Goal: Task Accomplishment & Management: Use online tool/utility

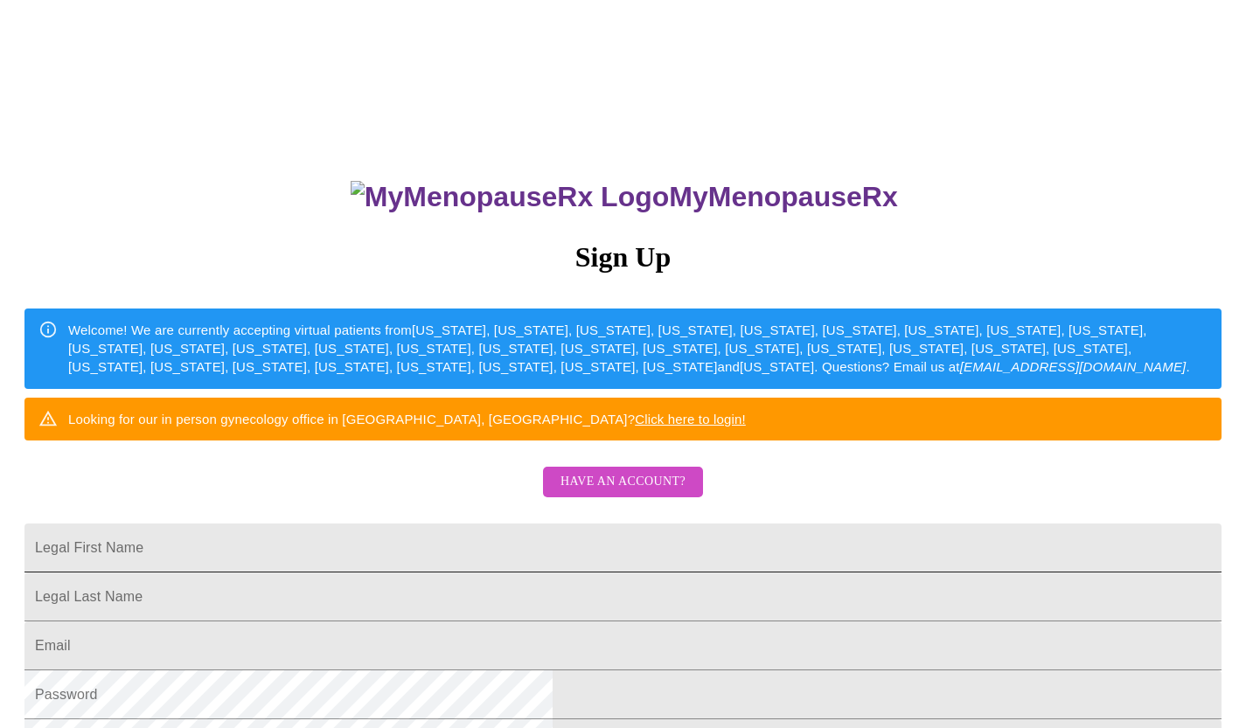
click at [780, 573] on input "Legal First Name" at bounding box center [622, 548] width 1197 height 49
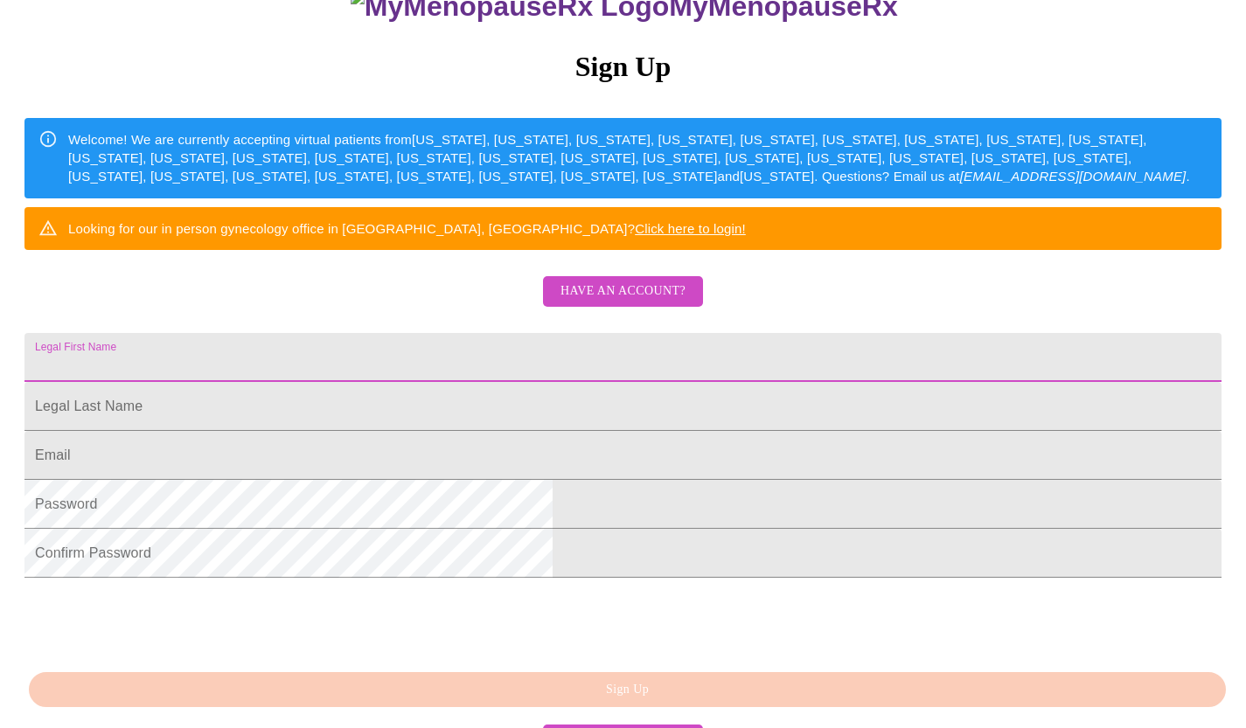
scroll to position [192, 0]
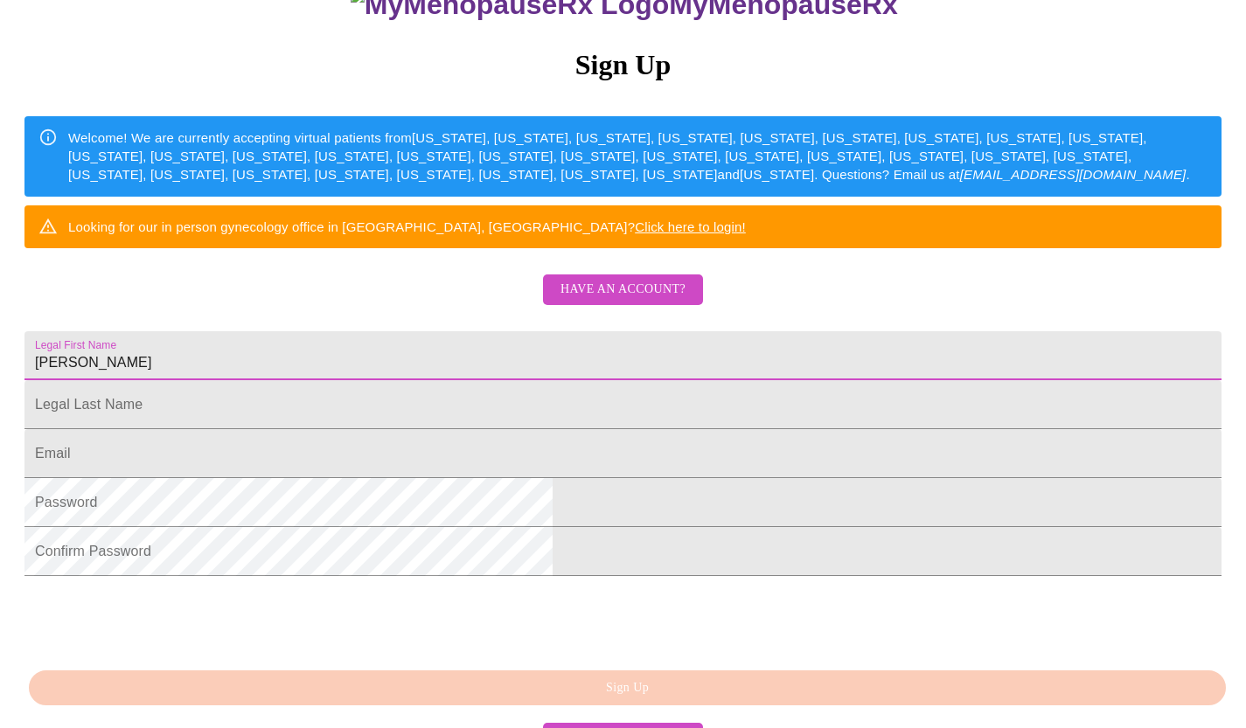
type input "[PERSON_NAME]"
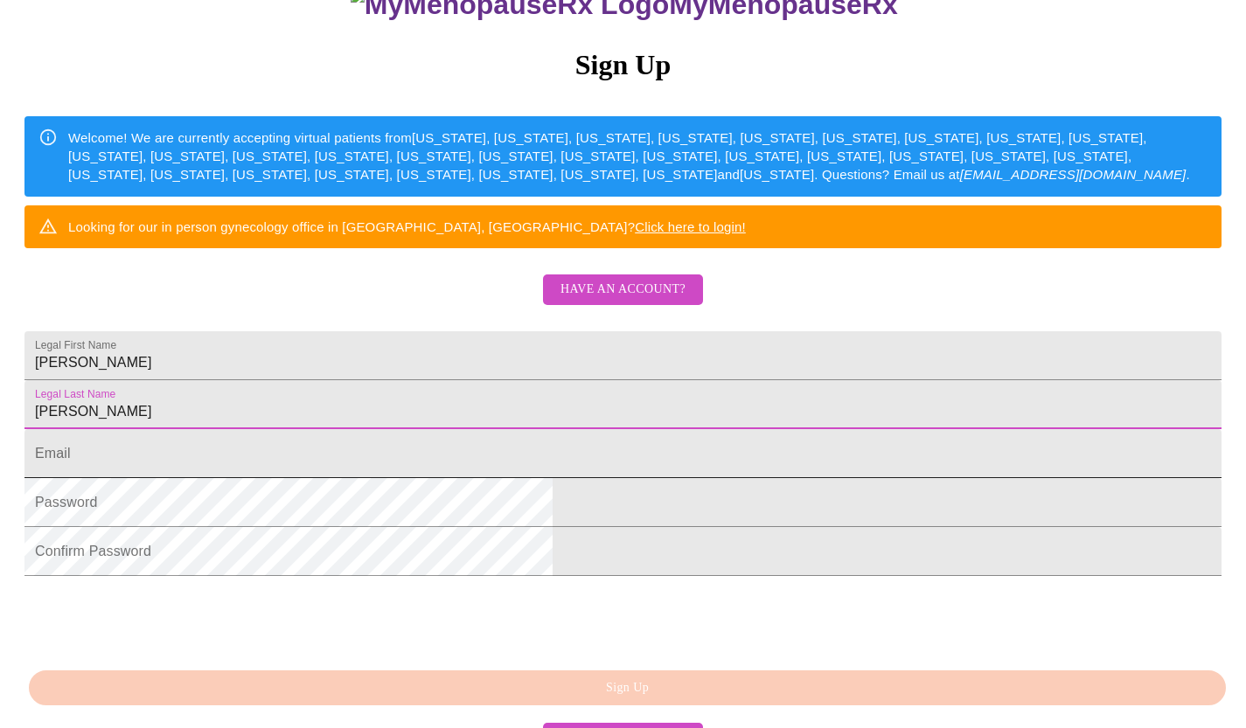
type input "[PERSON_NAME]"
click at [678, 478] on input "Legal First Name" at bounding box center [622, 453] width 1197 height 49
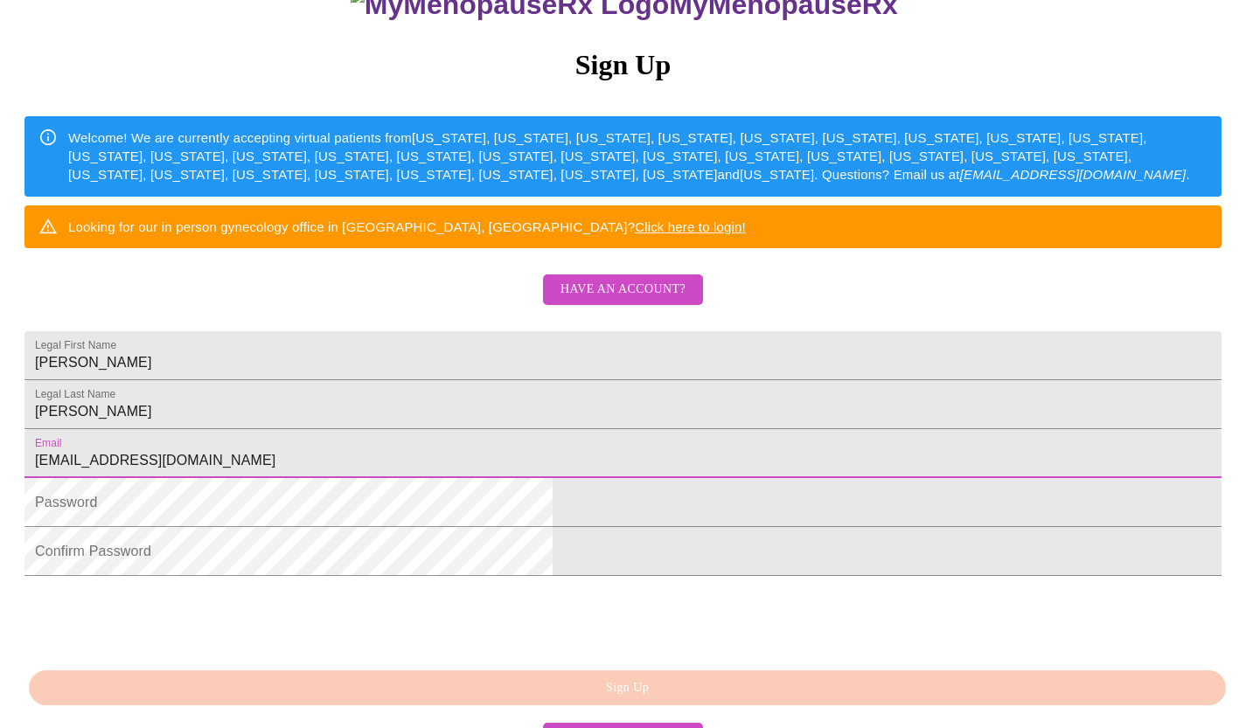
type input "[EMAIL_ADDRESS][DOMAIN_NAME]"
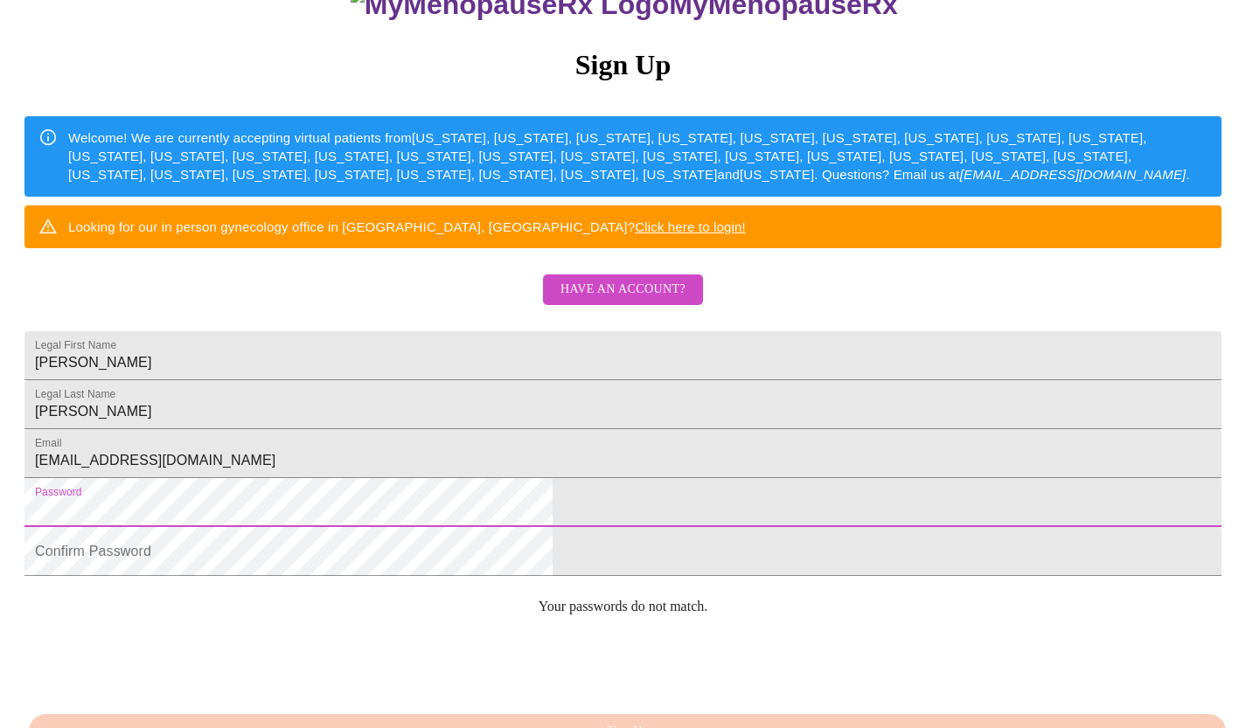
click at [647, 301] on span "Have an account?" at bounding box center [622, 290] width 125 height 22
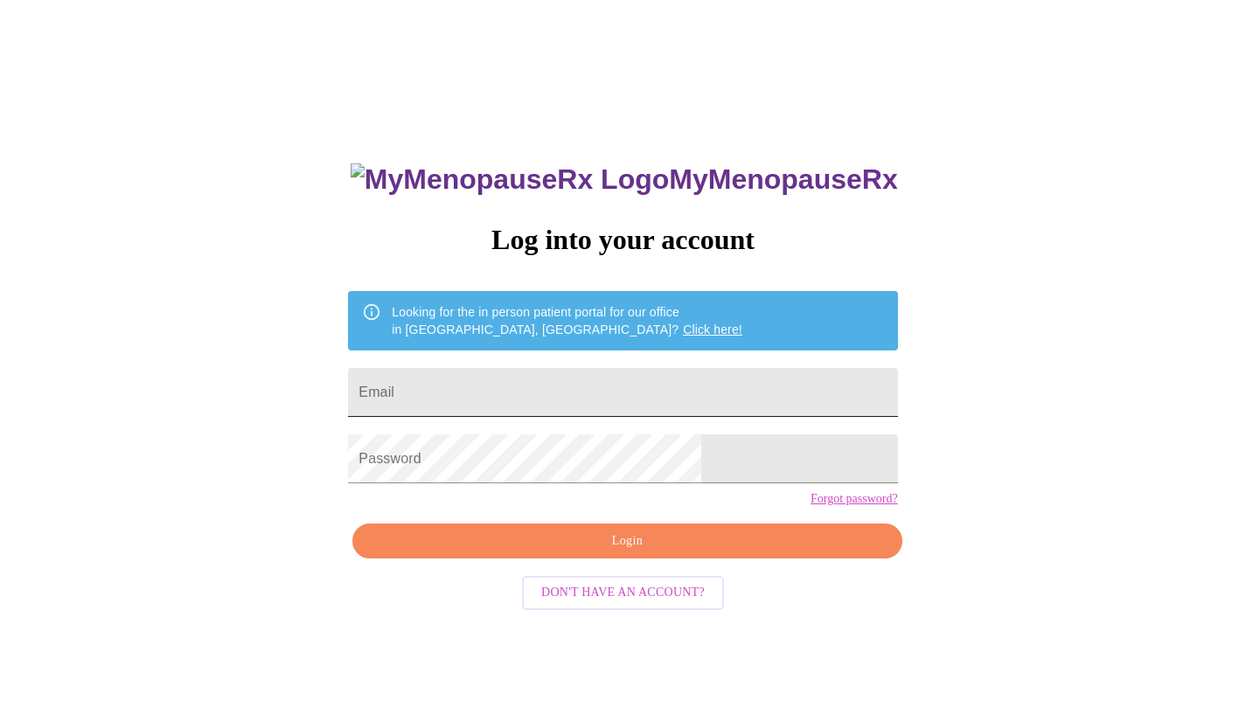
click at [705, 390] on input "Email" at bounding box center [622, 392] width 549 height 49
click at [648, 393] on input "[EMAIL_ADDRESS]" at bounding box center [622, 392] width 549 height 49
type input "[EMAIL_ADDRESS][DOMAIN_NAME]"
click at [725, 552] on span "Login" at bounding box center [626, 542] width 509 height 22
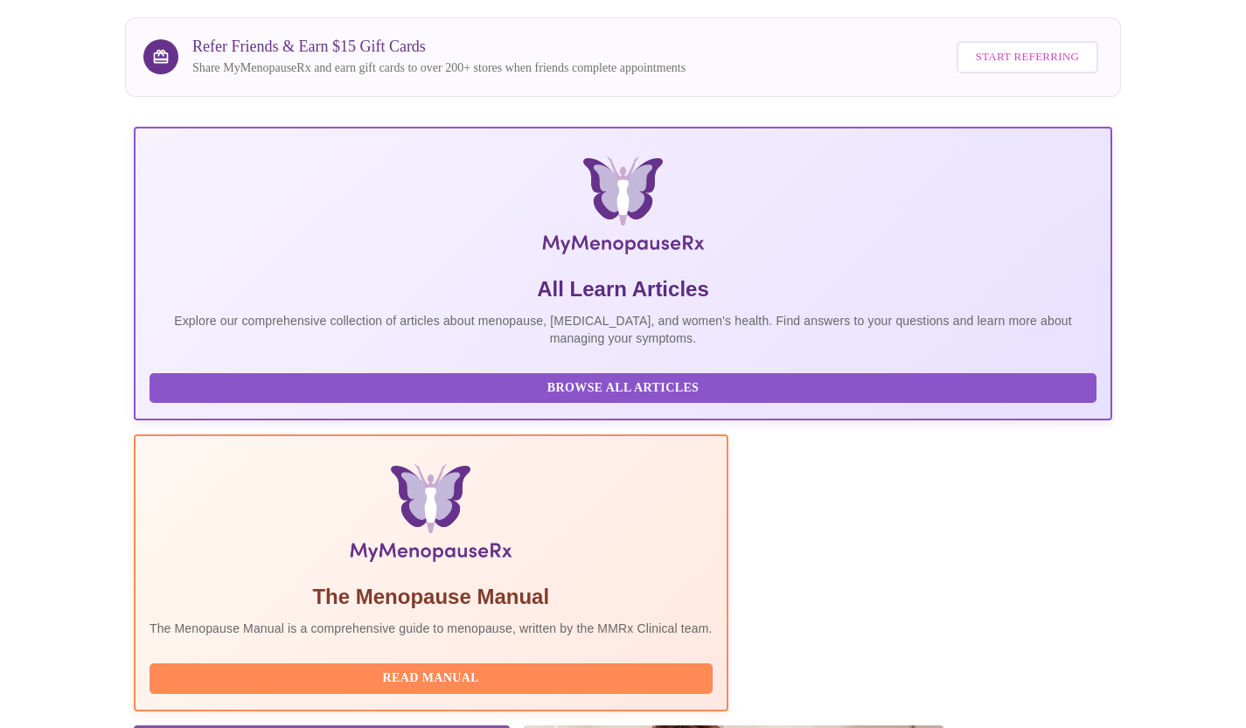
scroll to position [228, 0]
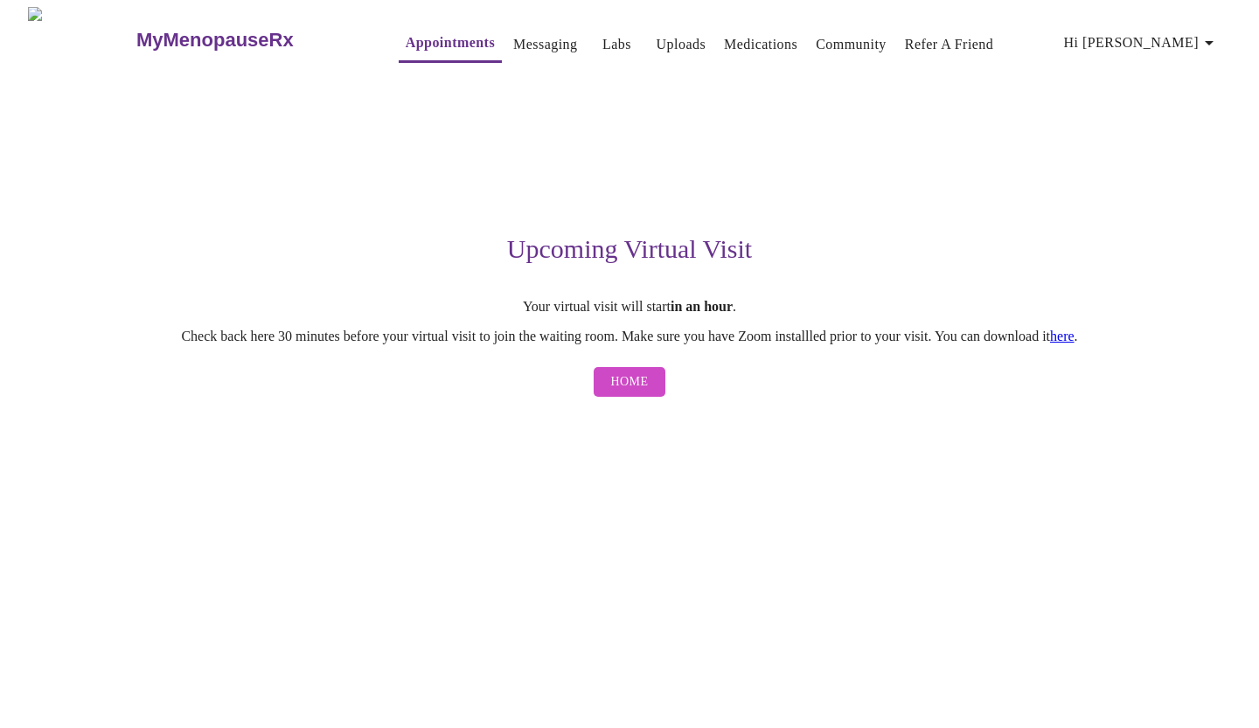
click at [644, 393] on span "Home" at bounding box center [630, 383] width 38 height 22
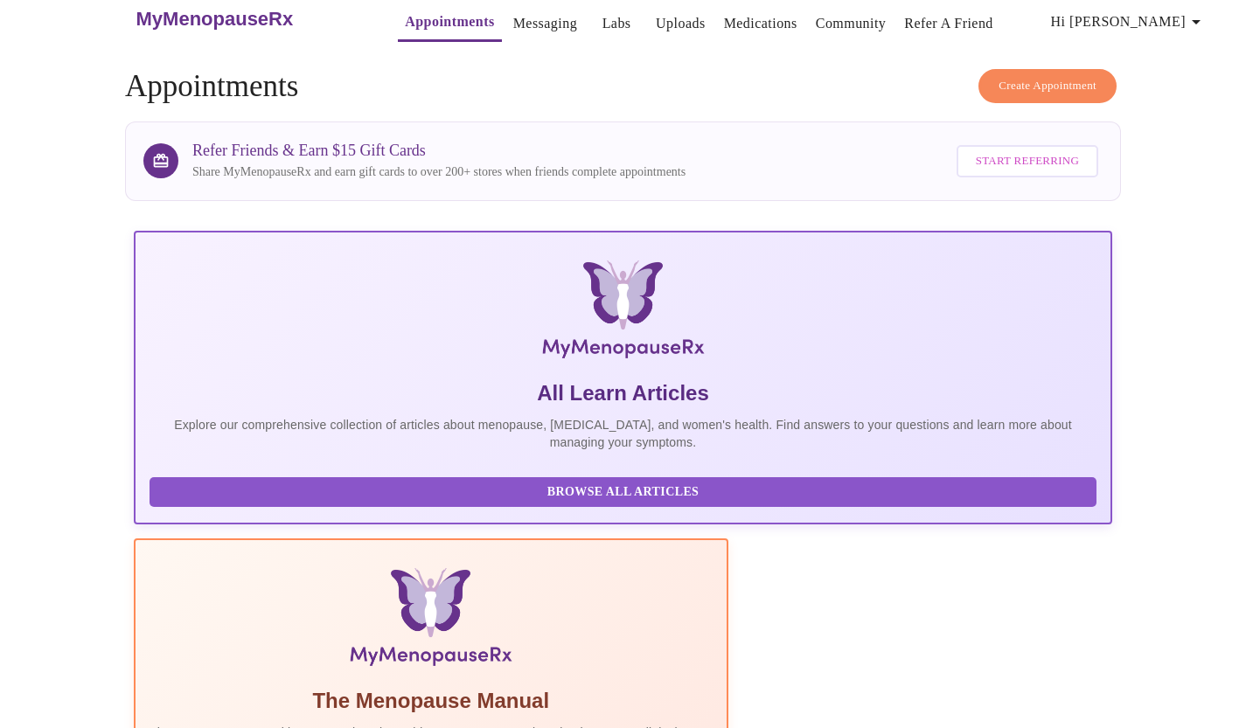
scroll to position [228, 0]
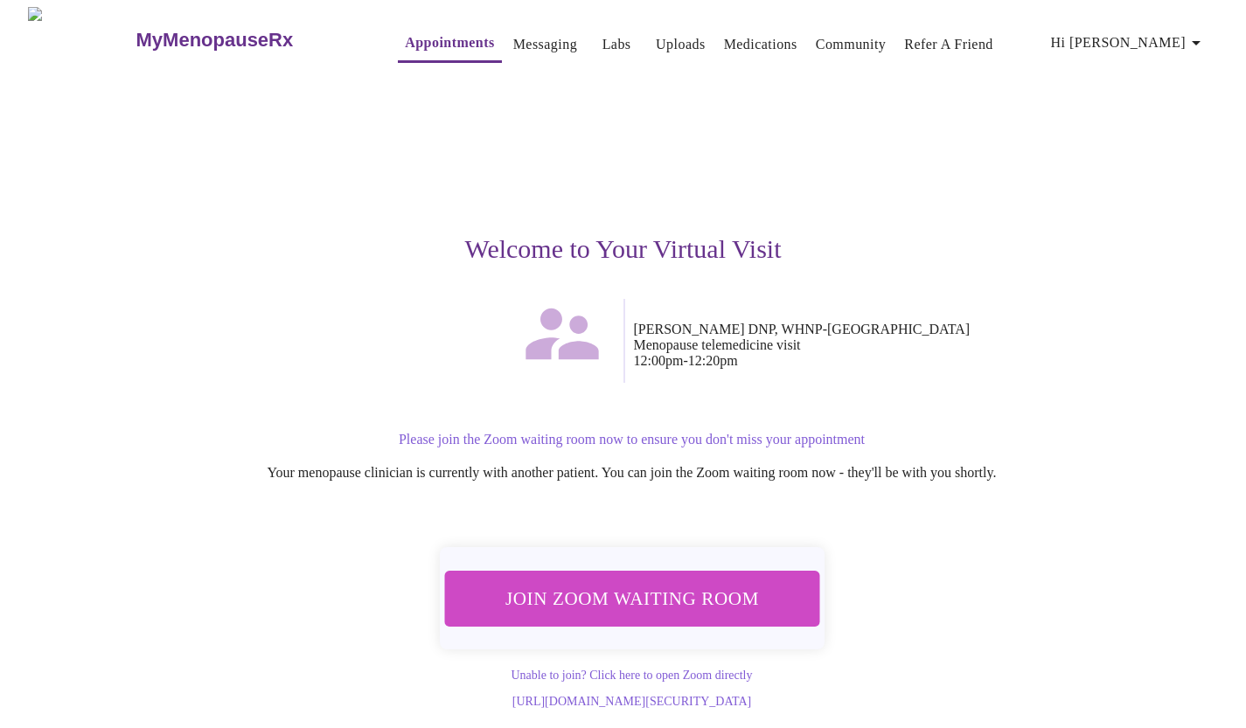
click at [694, 598] on span "Join Zoom Waiting Room" at bounding box center [632, 598] width 330 height 32
